Goal: Task Accomplishment & Management: Use online tool/utility

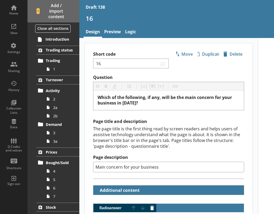
type textarea "x"
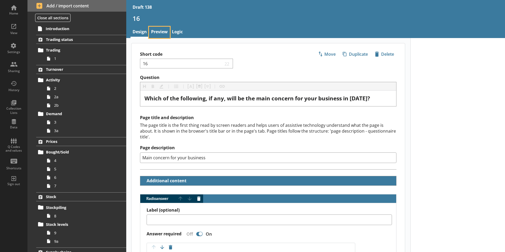
click at [160, 31] on link "Preview" at bounding box center [159, 32] width 21 height 11
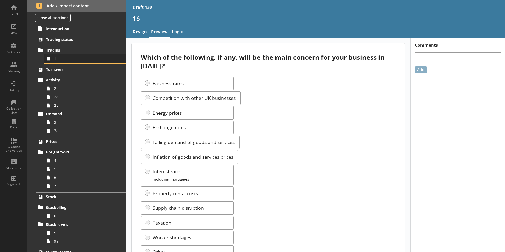
click at [54, 58] on span "1" at bounding box center [83, 58] width 59 height 5
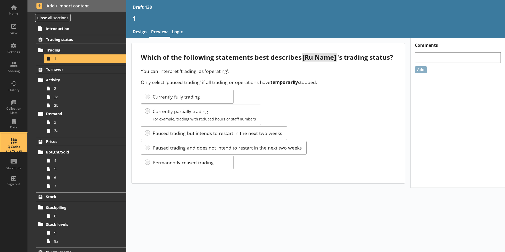
click at [19, 142] on div "Q Codes and values" at bounding box center [13, 142] width 18 height 18
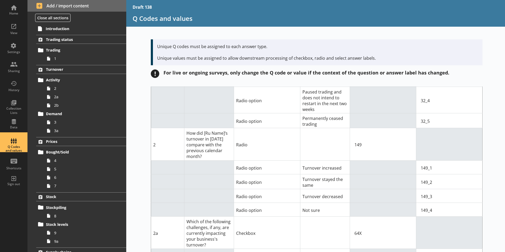
scroll to position [106, 0]
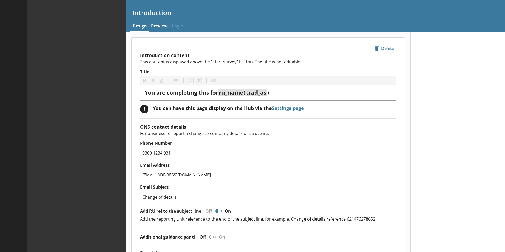
type textarea "x"
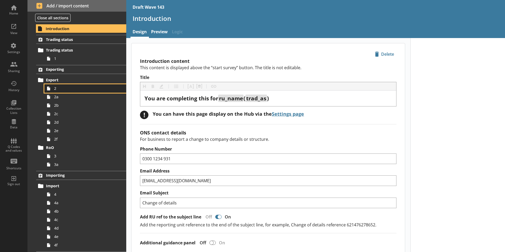
click at [55, 90] on span "2" at bounding box center [83, 88] width 59 height 5
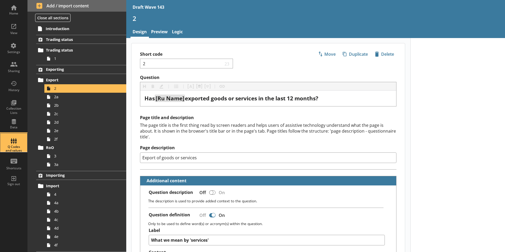
click at [14, 144] on div "Q Codes and values" at bounding box center [13, 142] width 18 height 18
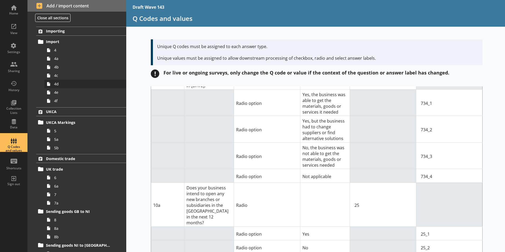
scroll to position [185, 0]
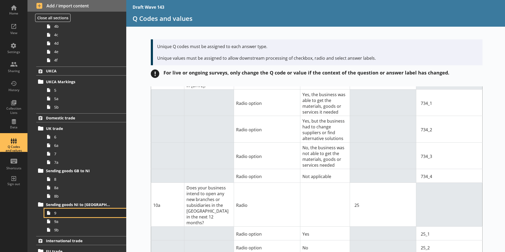
click at [55, 214] on span "9" at bounding box center [83, 212] width 59 height 5
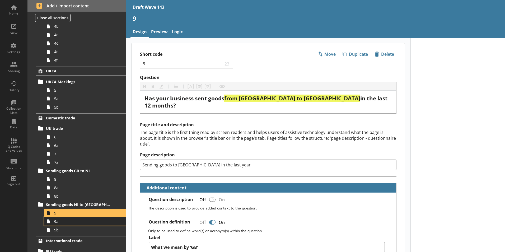
click at [59, 224] on span "9a" at bounding box center [83, 221] width 59 height 5
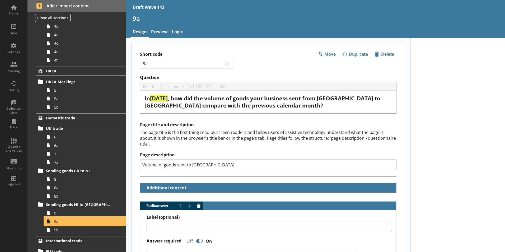
click at [59, 224] on span "9a" at bounding box center [83, 221] width 59 height 5
type textarea "x"
click at [160, 31] on link "Preview" at bounding box center [159, 32] width 21 height 11
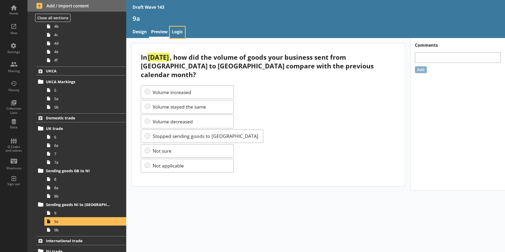
click at [178, 32] on link "Logic" at bounding box center [177, 32] width 15 height 11
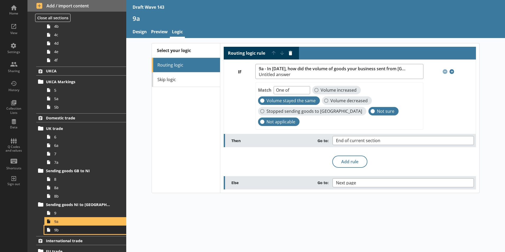
click at [55, 231] on span "9b" at bounding box center [83, 229] width 59 height 5
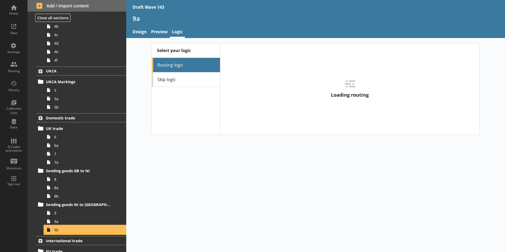
click at [55, 231] on span "9b" at bounding box center [83, 229] width 59 height 5
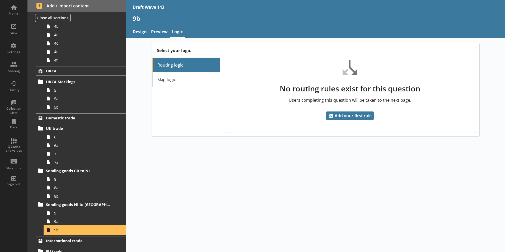
click at [56, 231] on span "9b" at bounding box center [83, 229] width 59 height 5
click at [160, 31] on link "Preview" at bounding box center [159, 32] width 21 height 11
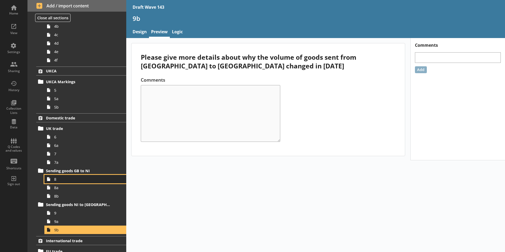
click at [55, 181] on span "8" at bounding box center [83, 179] width 59 height 5
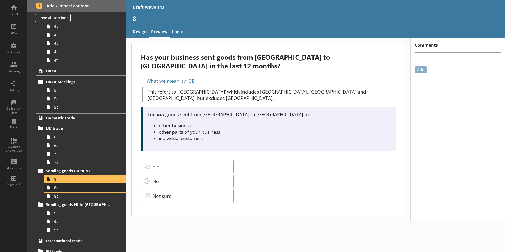
click at [53, 190] on link "8a" at bounding box center [85, 187] width 82 height 8
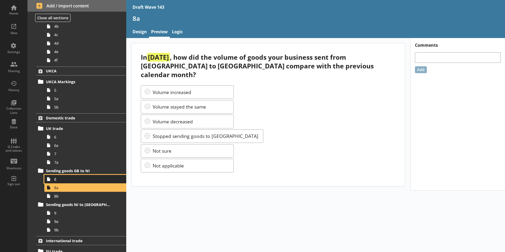
click at [56, 181] on span "8" at bounding box center [83, 179] width 59 height 5
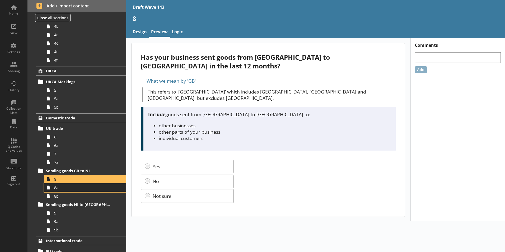
click at [56, 189] on span "8a" at bounding box center [83, 187] width 59 height 5
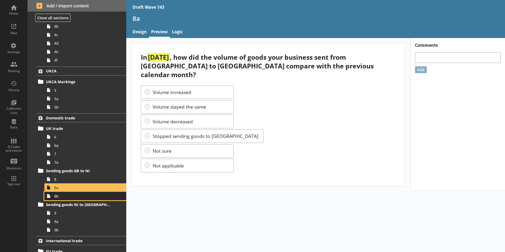
click at [62, 197] on span "8b" at bounding box center [83, 196] width 59 height 5
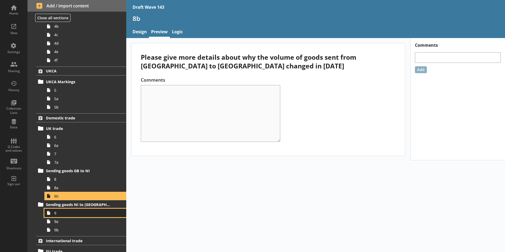
click at [62, 214] on span "9" at bounding box center [83, 212] width 59 height 5
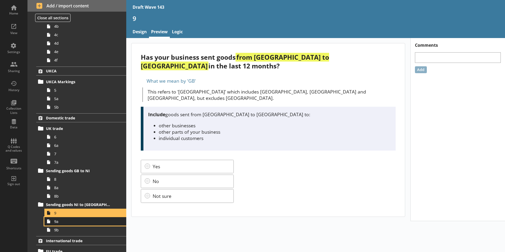
click at [66, 224] on span "9a" at bounding box center [83, 221] width 59 height 5
